Goal: Navigation & Orientation: Find specific page/section

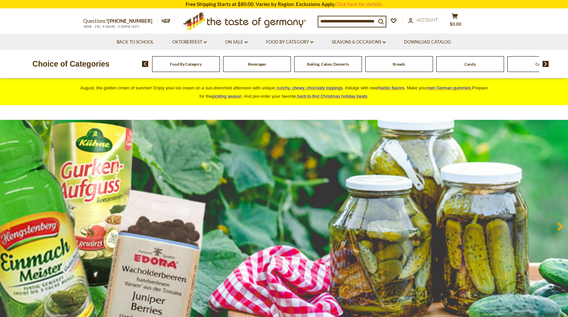
click at [196, 68] on div "Food By Category" at bounding box center [186, 64] width 68 height 16
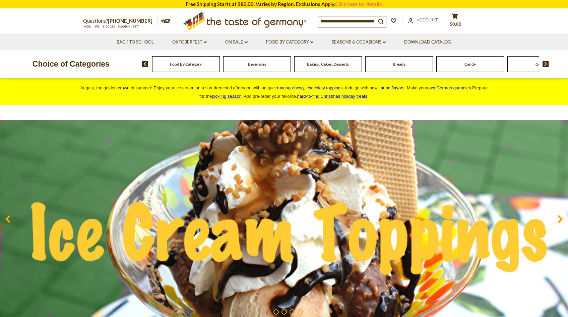
click at [220, 68] on div "Cereal" at bounding box center [186, 64] width 68 height 16
click at [546, 63] on img at bounding box center [545, 64] width 6 height 6
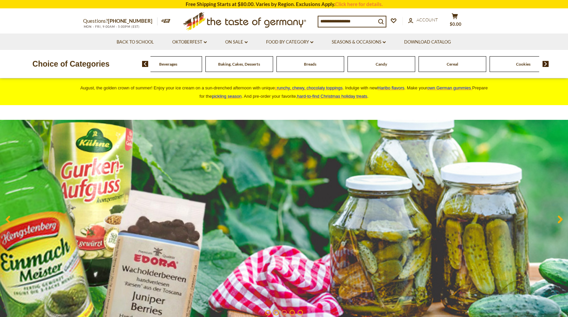
click at [547, 62] on img at bounding box center [545, 64] width 6 height 6
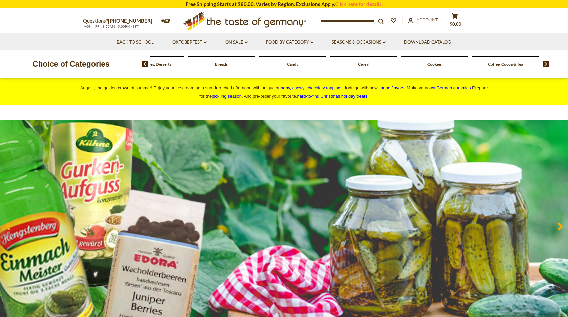
click at [547, 62] on img at bounding box center [545, 64] width 6 height 6
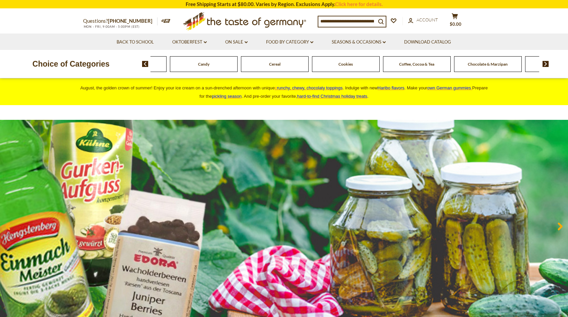
click at [500, 64] on span "Chocolate & Marzipan" at bounding box center [487, 64] width 40 height 5
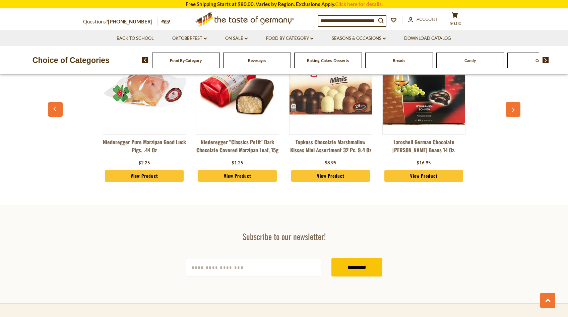
scroll to position [1868, 0]
